Goal: Information Seeking & Learning: Learn about a topic

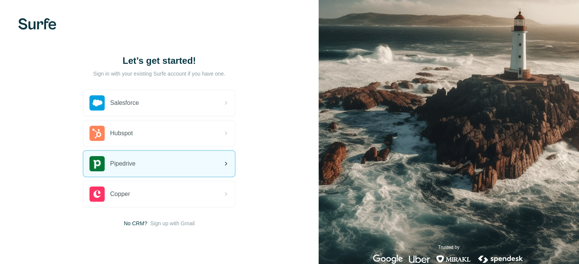
click at [155, 162] on div "Pipedrive" at bounding box center [158, 164] width 151 height 26
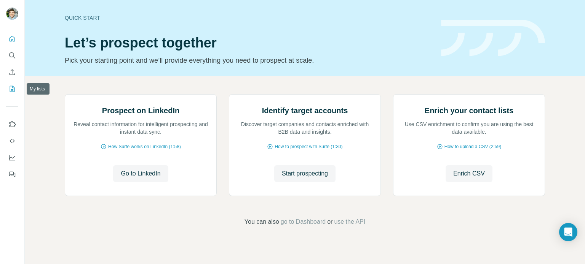
click at [10, 85] on icon "My lists" at bounding box center [12, 89] width 8 height 8
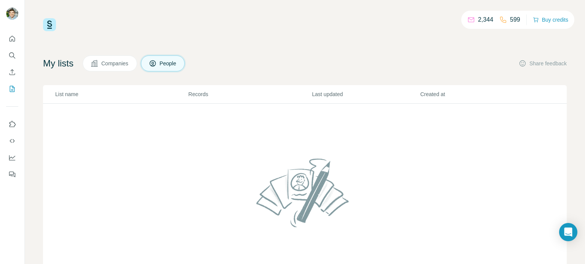
click at [116, 63] on span "Companies" at bounding box center [115, 64] width 28 height 8
click at [177, 61] on span "People" at bounding box center [168, 64] width 18 height 8
click at [10, 54] on icon "Search" at bounding box center [12, 56] width 8 height 8
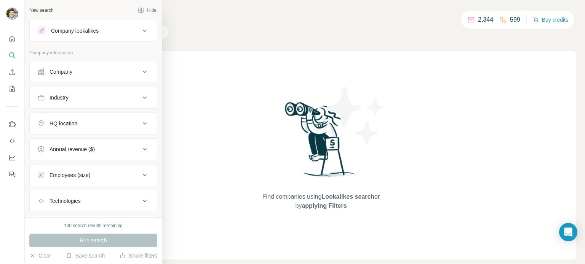
click at [143, 72] on icon at bounding box center [145, 72] width 4 height 2
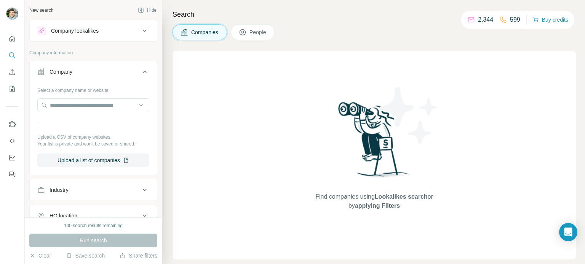
click at [140, 72] on icon at bounding box center [144, 71] width 9 height 9
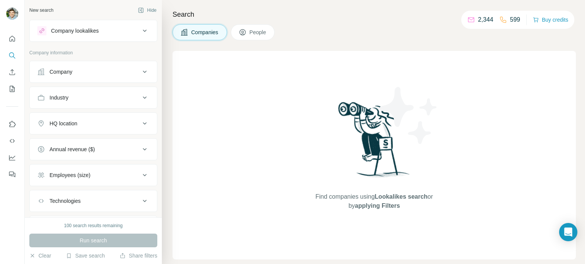
click at [102, 94] on div "Industry" at bounding box center [88, 98] width 103 height 8
click at [96, 117] on input at bounding box center [89, 117] width 94 height 8
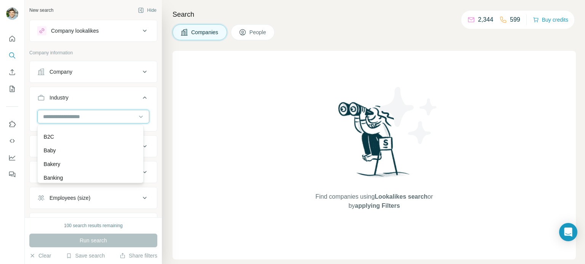
scroll to position [567, 0]
click at [86, 146] on div "Baby" at bounding box center [90, 142] width 93 height 8
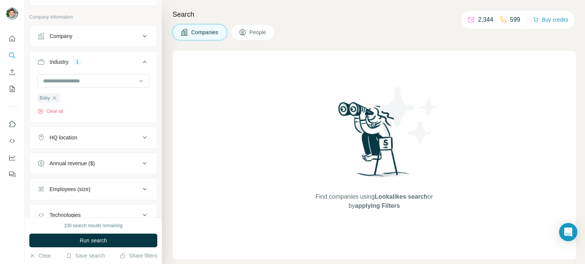
scroll to position [37, 0]
click at [116, 137] on div "HQ location" at bounding box center [88, 137] width 103 height 8
click at [104, 153] on input "text" at bounding box center [93, 156] width 112 height 14
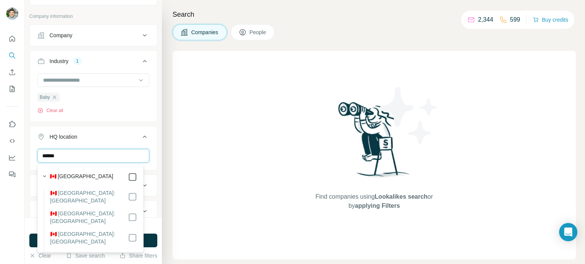
type input "******"
click at [131, 178] on icon at bounding box center [132, 177] width 9 height 9
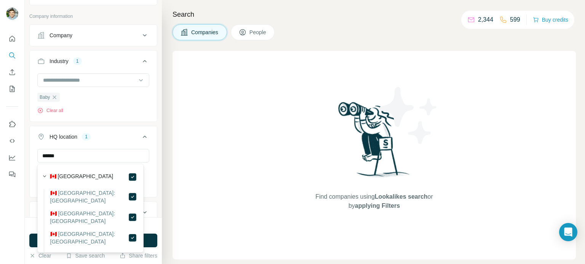
click at [154, 146] on div "New search Hide Company lookalikes Company information Company Industry 1 Baby …" at bounding box center [93, 109] width 137 height 218
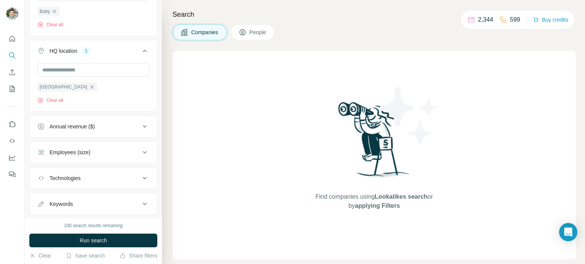
scroll to position [123, 0]
click at [143, 126] on icon at bounding box center [145, 127] width 4 height 2
click at [39, 158] on icon at bounding box center [41, 157] width 9 height 9
click at [152, 115] on div "New search Hide Company lookalikes Company information Company Industry 1 Baby …" at bounding box center [93, 109] width 137 height 218
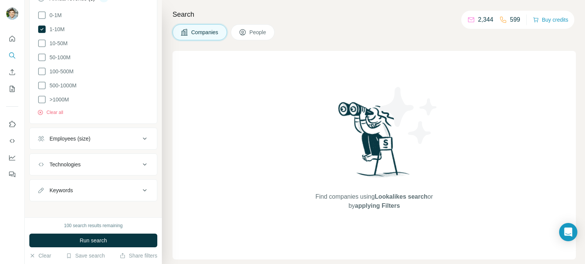
scroll to position [253, 0]
click at [143, 135] on icon at bounding box center [145, 136] width 4 height 2
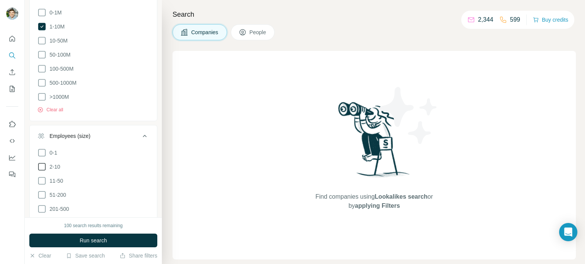
click at [40, 166] on icon at bounding box center [41, 166] width 9 height 9
click at [40, 177] on icon at bounding box center [41, 181] width 9 height 9
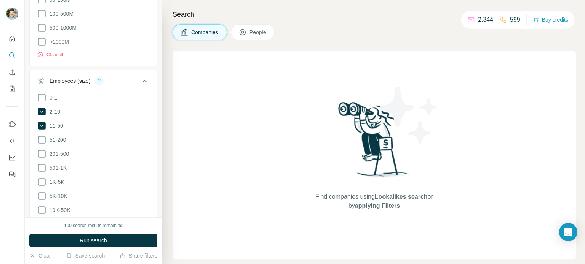
scroll to position [308, 0]
click at [40, 136] on icon at bounding box center [41, 140] width 9 height 9
click at [41, 150] on icon at bounding box center [41, 154] width 9 height 9
click at [42, 164] on icon at bounding box center [41, 168] width 9 height 9
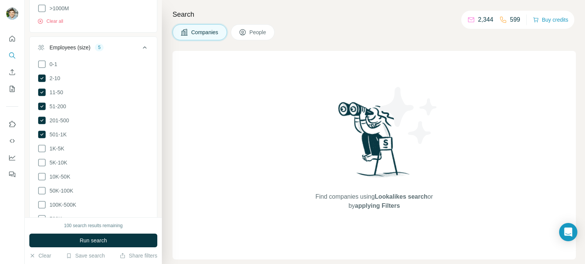
scroll to position [345, 0]
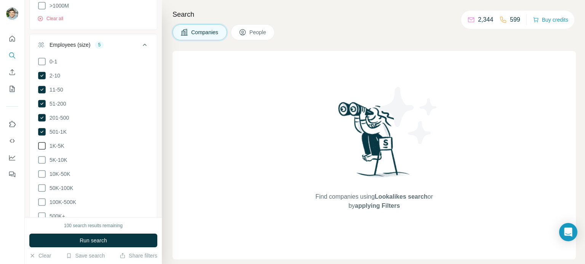
click at [43, 142] on icon at bounding box center [42, 146] width 8 height 8
click at [40, 156] on icon at bounding box center [42, 160] width 8 height 8
click at [41, 170] on icon at bounding box center [41, 174] width 9 height 9
click at [41, 184] on icon at bounding box center [41, 188] width 9 height 9
click at [40, 198] on icon at bounding box center [41, 202] width 9 height 9
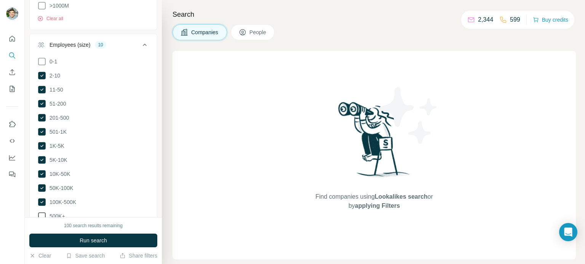
click at [41, 212] on icon at bounding box center [41, 216] width 9 height 9
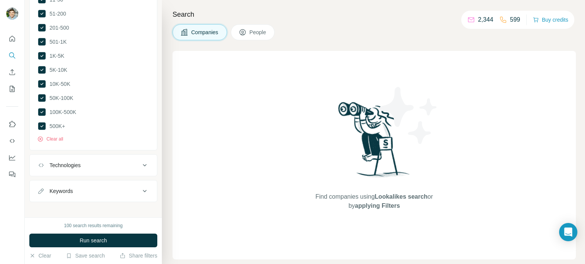
scroll to position [435, 0]
click at [130, 161] on div "Technologies" at bounding box center [88, 165] width 103 height 8
click at [130, 165] on button "Technologies" at bounding box center [93, 166] width 127 height 21
click at [123, 201] on div "New search Hide Company lookalikes Company information Company Industry 1 Baby …" at bounding box center [93, 109] width 137 height 218
click at [127, 187] on div "Keywords" at bounding box center [88, 191] width 103 height 8
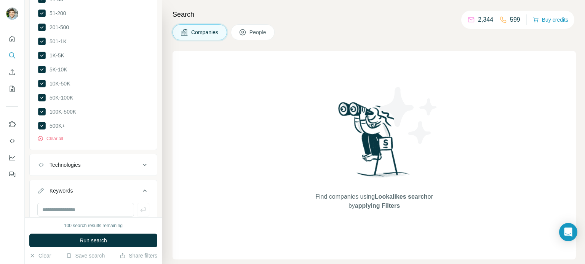
scroll to position [458, 0]
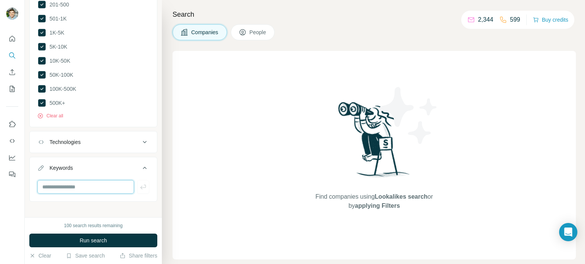
click at [99, 181] on input "text" at bounding box center [85, 187] width 97 height 14
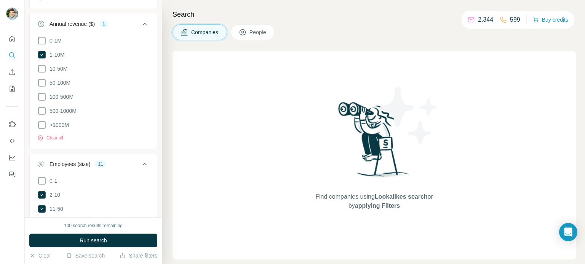
scroll to position [226, 0]
type input "****"
click at [102, 243] on span "Run search" at bounding box center [93, 241] width 27 height 8
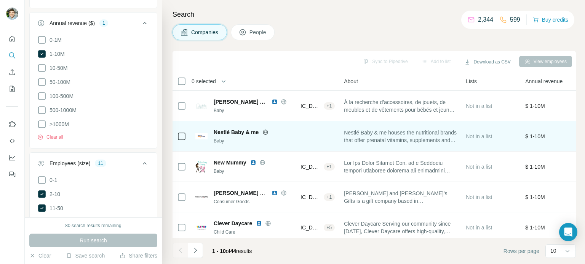
scroll to position [56, 143]
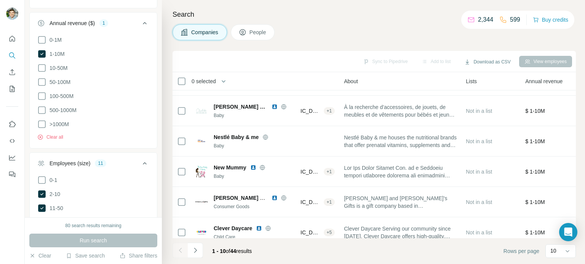
click at [255, 34] on span "People" at bounding box center [258, 33] width 18 height 8
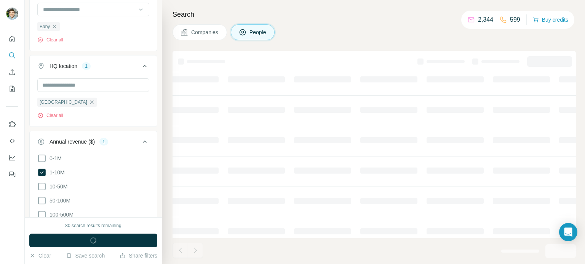
scroll to position [344, 0]
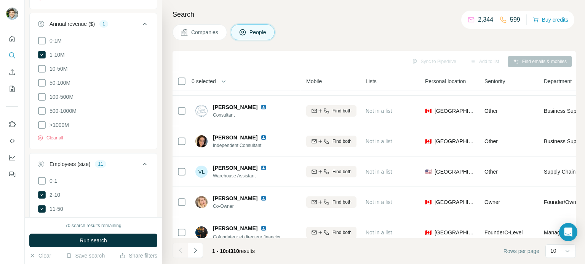
click at [202, 33] on span "Companies" at bounding box center [205, 33] width 28 height 8
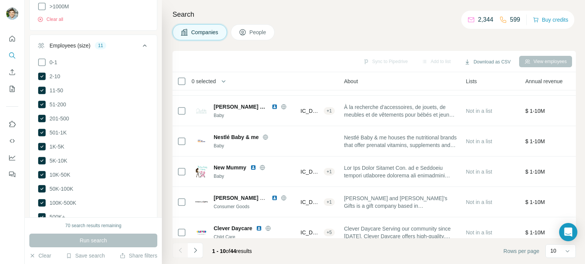
scroll to position [226, 0]
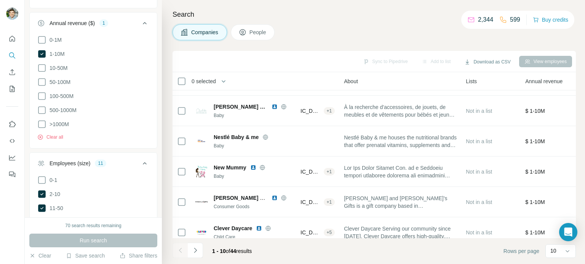
click at [257, 45] on div "Search Companies People Sync to Pipedrive Add to list Download as CSV View empl…" at bounding box center [373, 132] width 423 height 264
click at [261, 30] on span "People" at bounding box center [258, 33] width 18 height 8
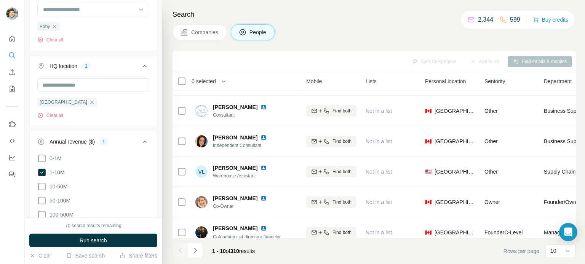
scroll to position [344, 0]
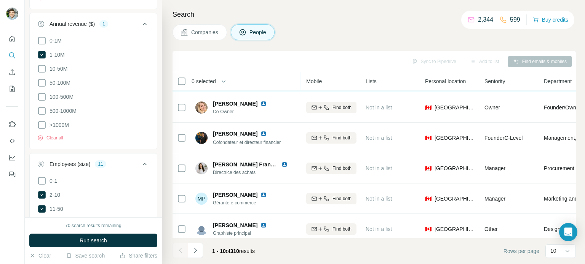
scroll to position [160, 143]
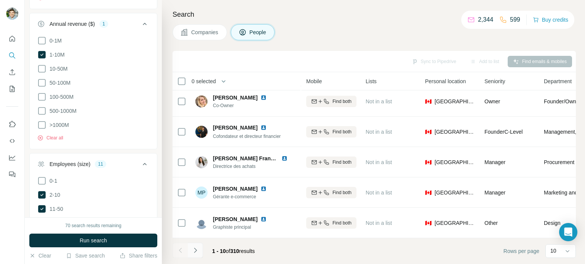
click at [195, 251] on icon "Navigate to next page" at bounding box center [195, 251] width 8 height 8
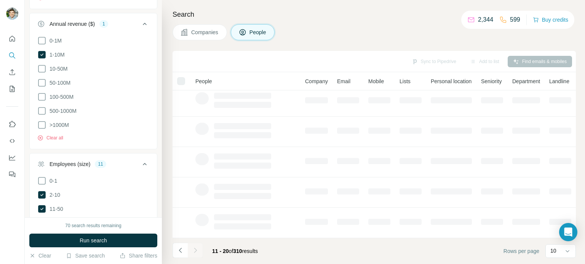
scroll to position [160, 0]
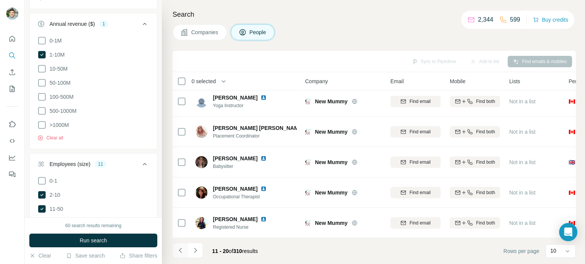
click at [180, 250] on icon "Navigate to previous page" at bounding box center [179, 250] width 3 height 5
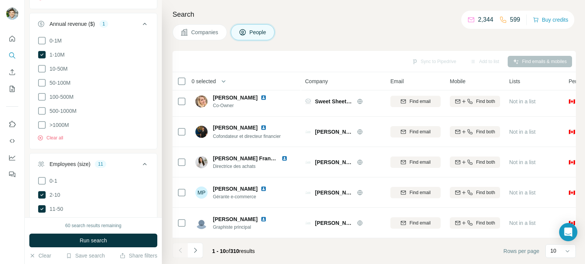
click at [202, 38] on button "Companies" at bounding box center [199, 32] width 54 height 16
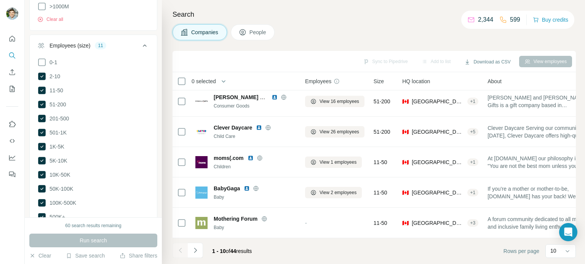
scroll to position [226, 0]
